Goal: Information Seeking & Learning: Check status

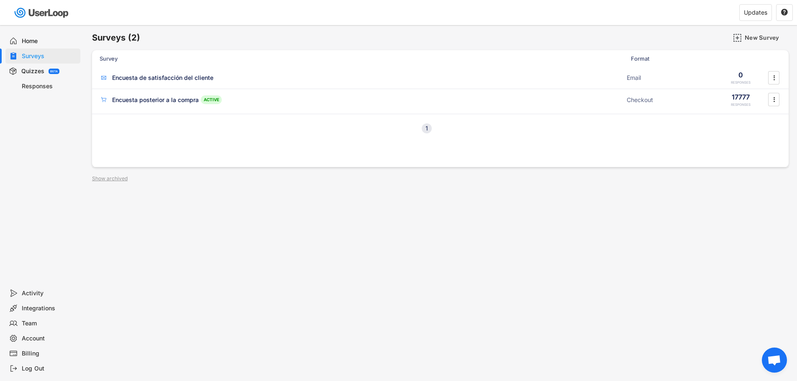
click at [41, 89] on div "Responses" at bounding box center [49, 86] width 55 height 8
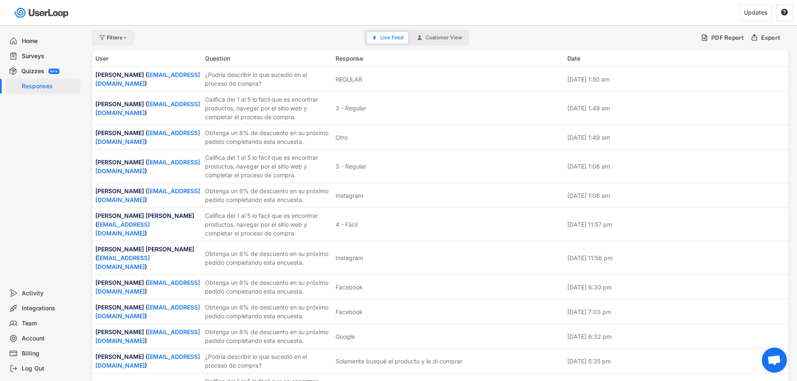
click at [124, 40] on div "Filters" at bounding box center [113, 38] width 42 height 15
select select
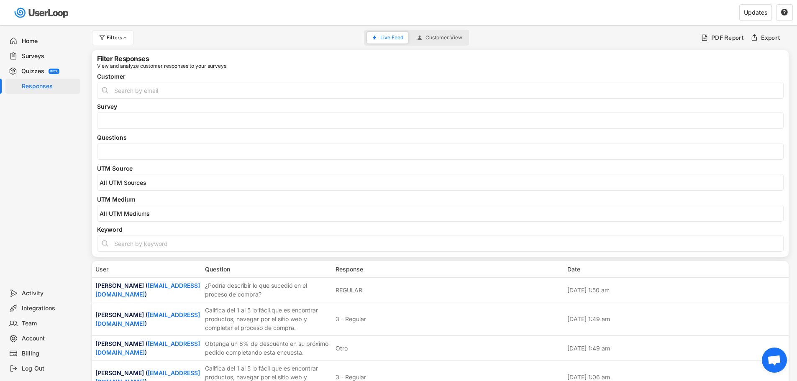
select select
click at [110, 152] on input "search" at bounding box center [442, 151] width 685 height 7
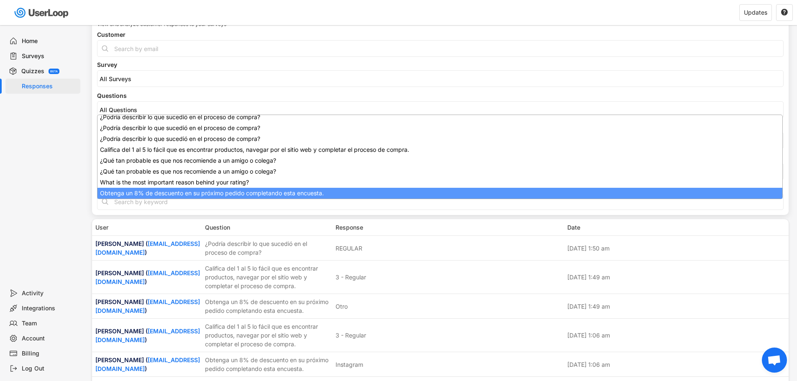
scroll to position [147, 0]
select select "1348695171700984260__LOOKUP__1709664932775x193621645911248300"
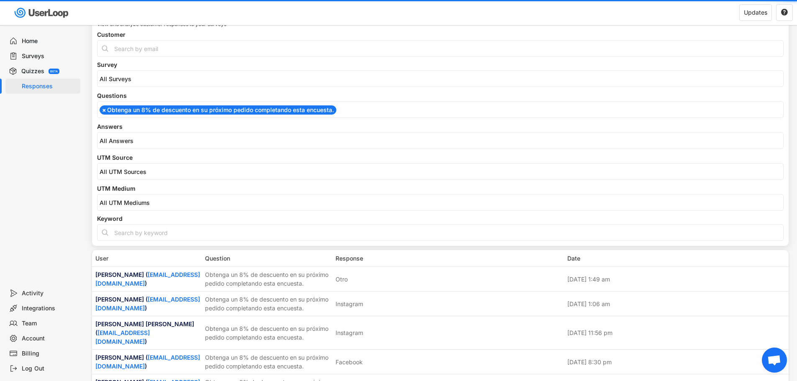
click at [131, 146] on span at bounding box center [439, 140] width 685 height 11
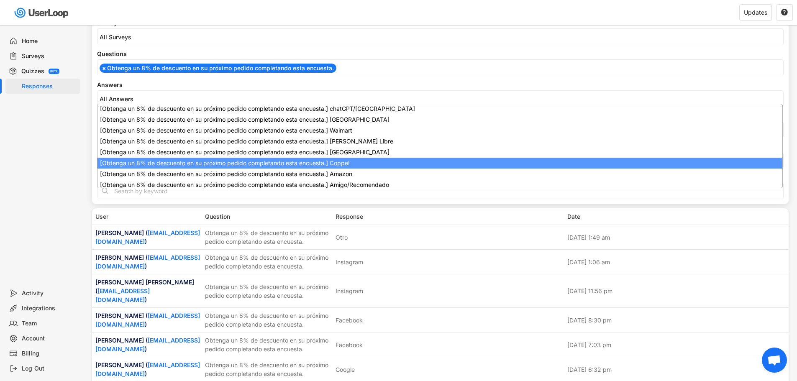
scroll to position [0, 0]
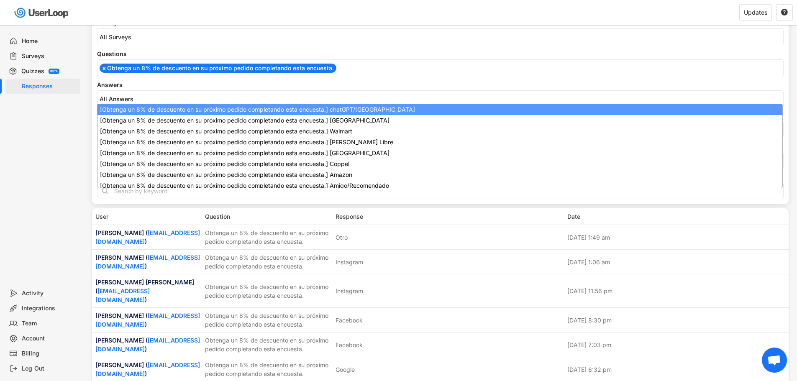
select select "1348695171700984260__LOOKUP__1747938366384x136765407090442240"
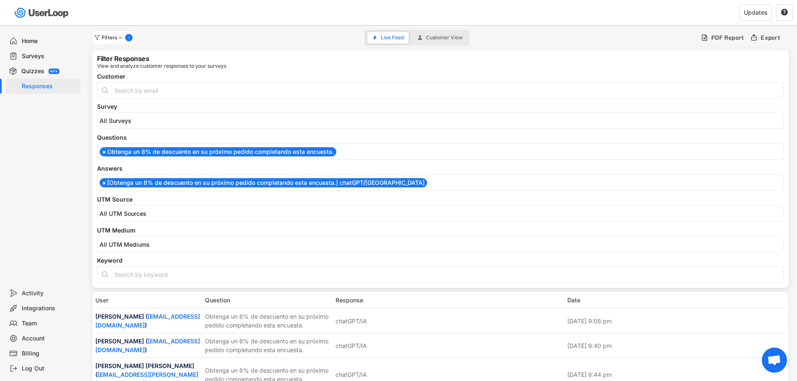
click at [73, 190] on div "Home Surveys Quizzes BETA Responses" at bounding box center [42, 155] width 84 height 261
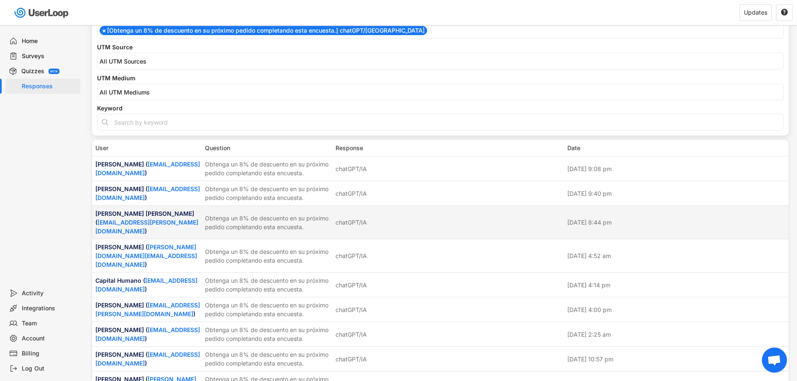
scroll to position [167, 0]
